Goal: Task Accomplishment & Management: Complete application form

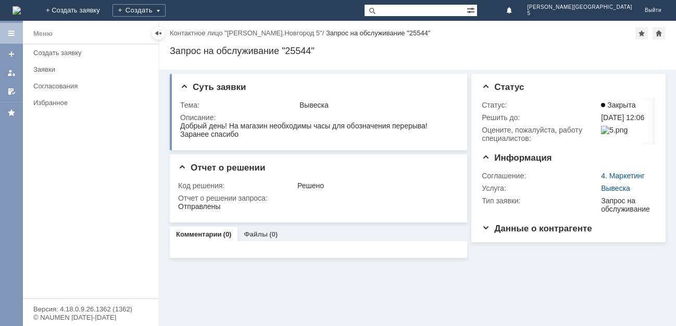
click at [21, 8] on img at bounding box center [16, 10] width 8 height 8
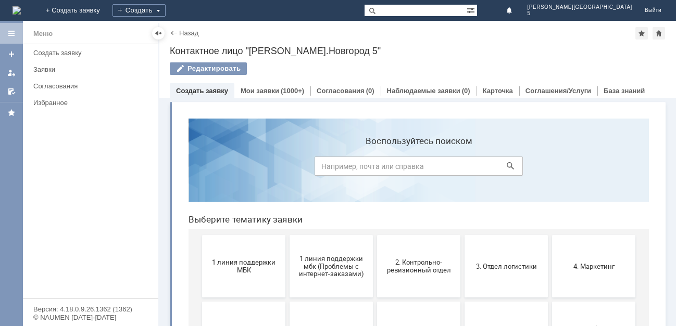
click at [224, 281] on button "1 линия поддержки МБК" at bounding box center [243, 266] width 83 height 62
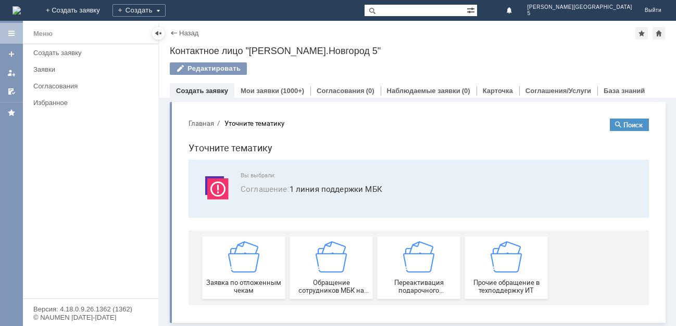
click at [224, 281] on span "Заявка по отложенным чекам" at bounding box center [243, 287] width 77 height 16
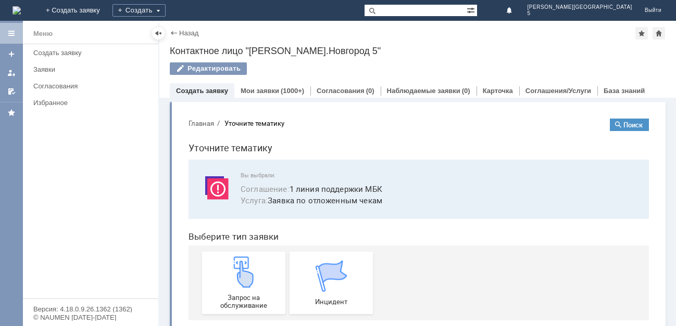
click at [224, 281] on div "Запрос на обслуживание" at bounding box center [243, 283] width 77 height 53
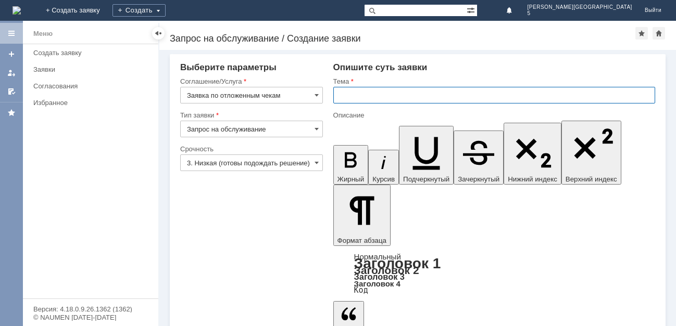
click at [367, 94] on input "text" at bounding box center [494, 95] width 322 height 17
type input "отл чек 20.08"
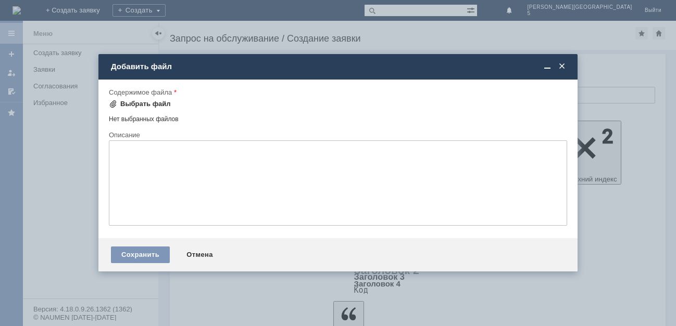
click at [160, 104] on div "Выбрать файл" at bounding box center [145, 104] width 50 height 8
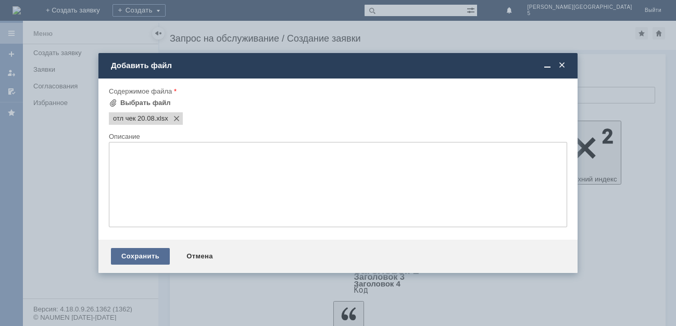
click at [128, 257] on div "Сохранить" at bounding box center [140, 256] width 59 height 17
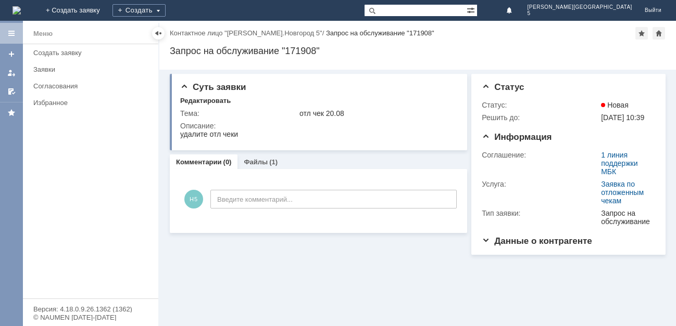
click at [21, 10] on img at bounding box center [16, 10] width 8 height 8
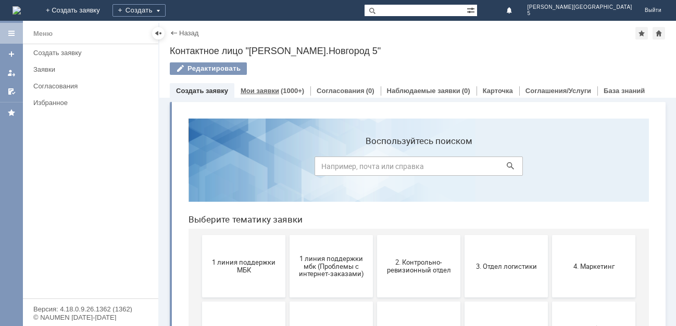
click at [267, 91] on link "Мои заявки" at bounding box center [260, 91] width 39 height 8
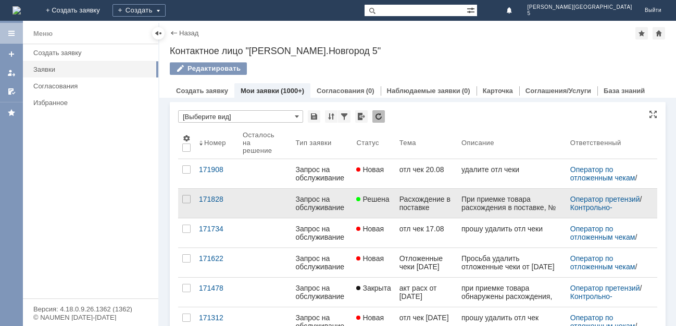
click at [381, 198] on span "Решена" at bounding box center [372, 199] width 33 height 8
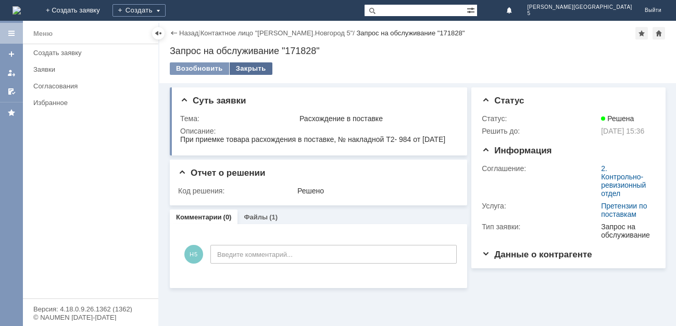
click at [243, 63] on div "Закрыть" at bounding box center [251, 68] width 43 height 12
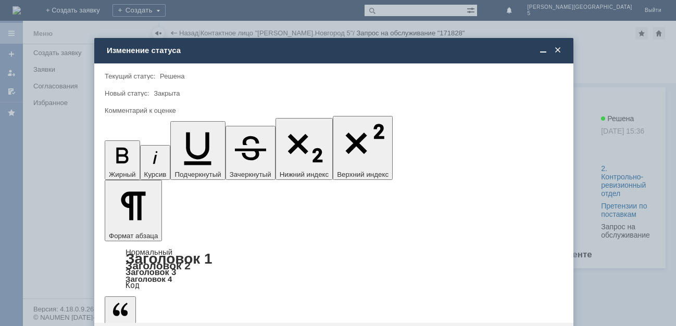
drag, startPoint x: 128, startPoint y: 269, endPoint x: 145, endPoint y: 105, distance: 164.9
